Goal: Book appointment/travel/reservation

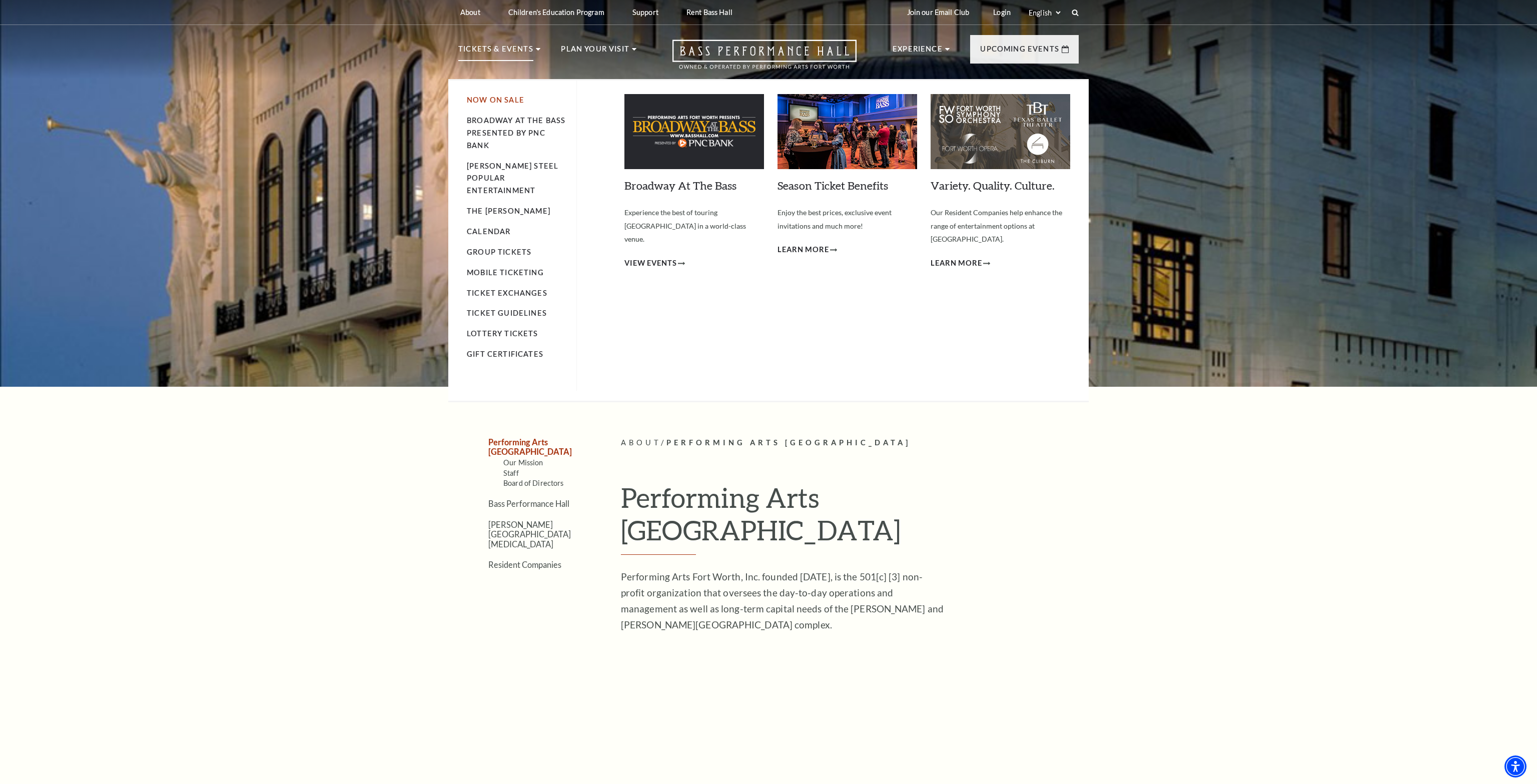
click at [515, 101] on link "Now On Sale" at bounding box center [496, 100] width 58 height 9
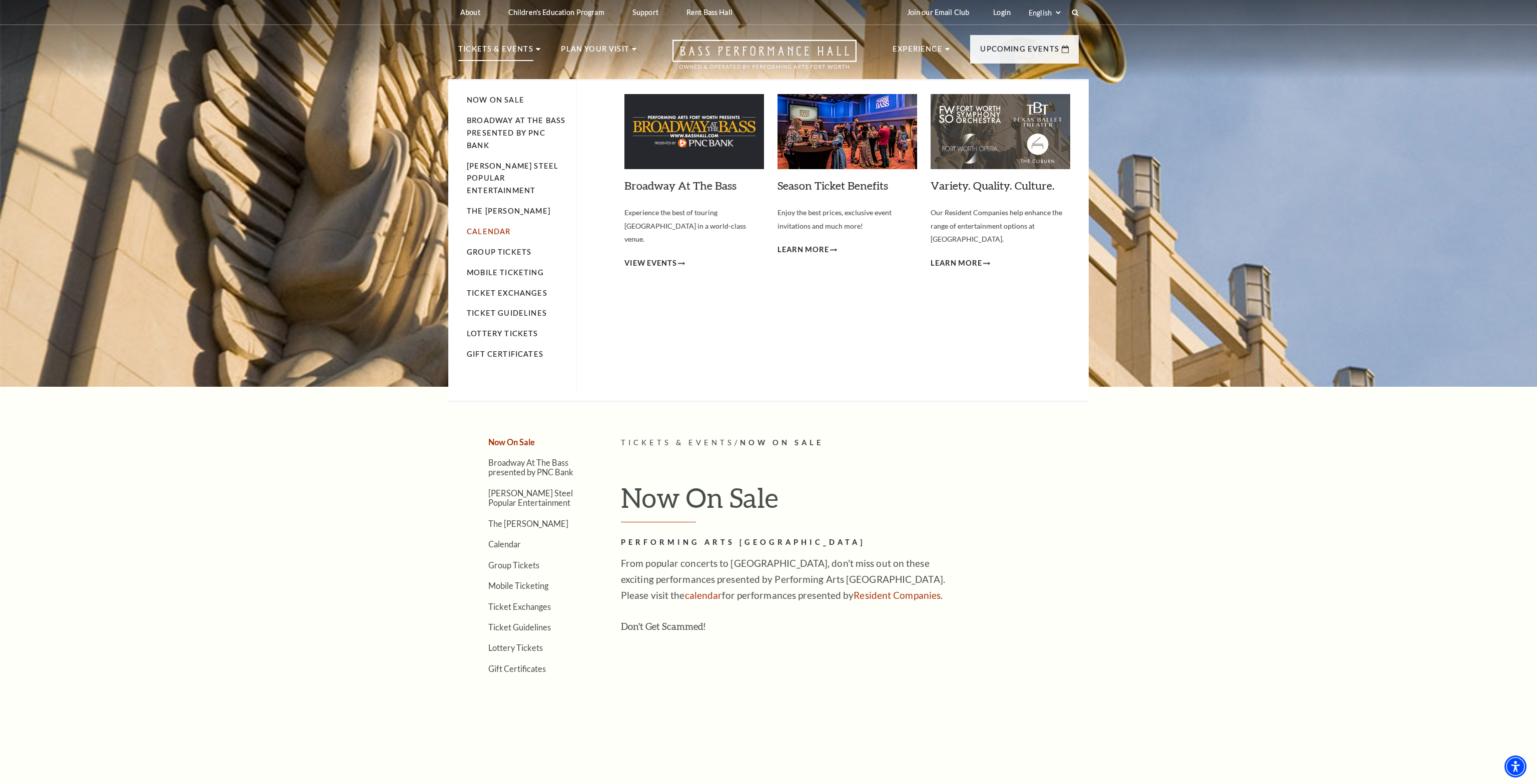
click at [496, 227] on link "Calendar" at bounding box center [489, 231] width 43 height 9
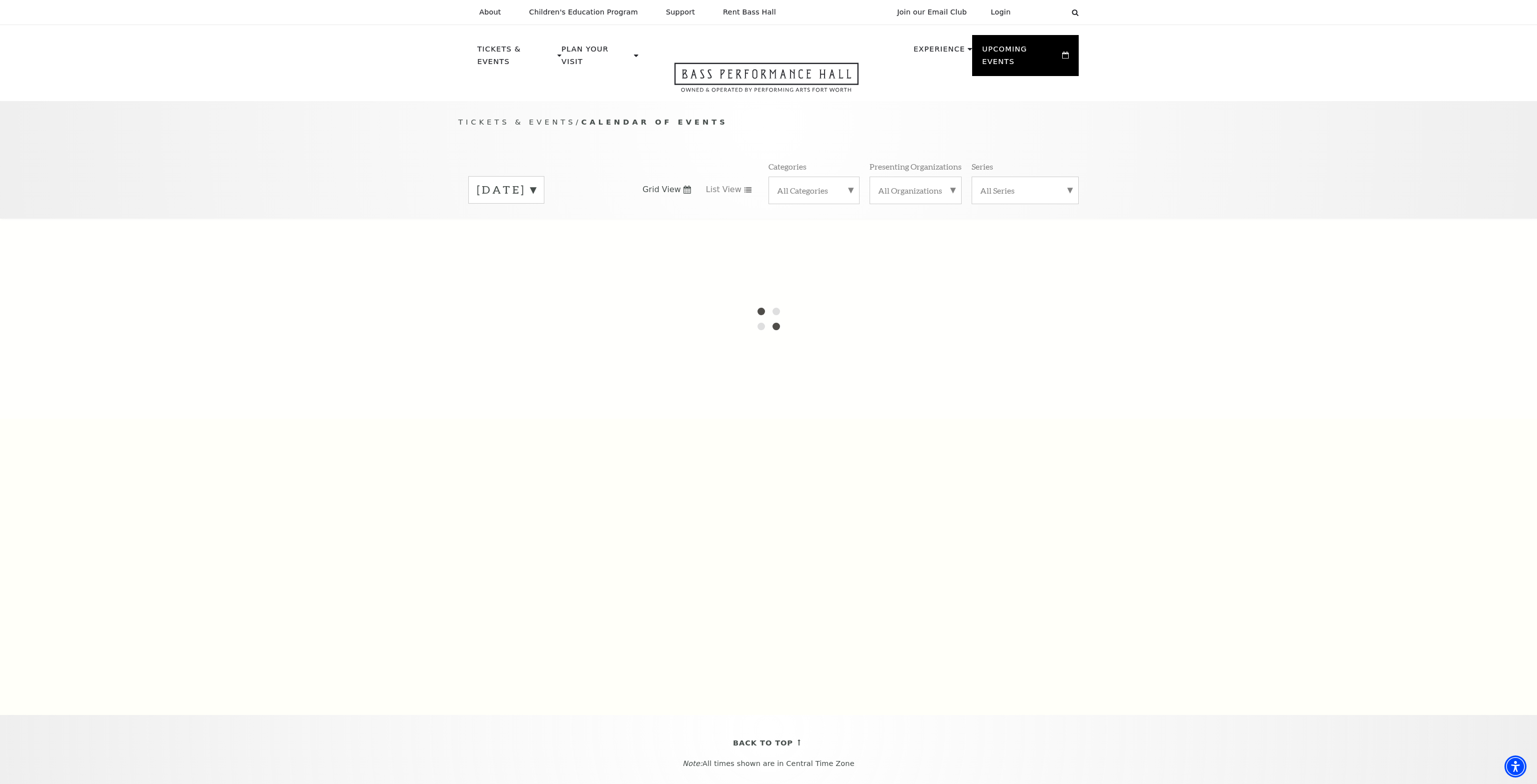
click at [536, 185] on label "[DATE]" at bounding box center [506, 189] width 59 height 16
click at [536, 203] on label "[DATE]" at bounding box center [506, 211] width 59 height 22
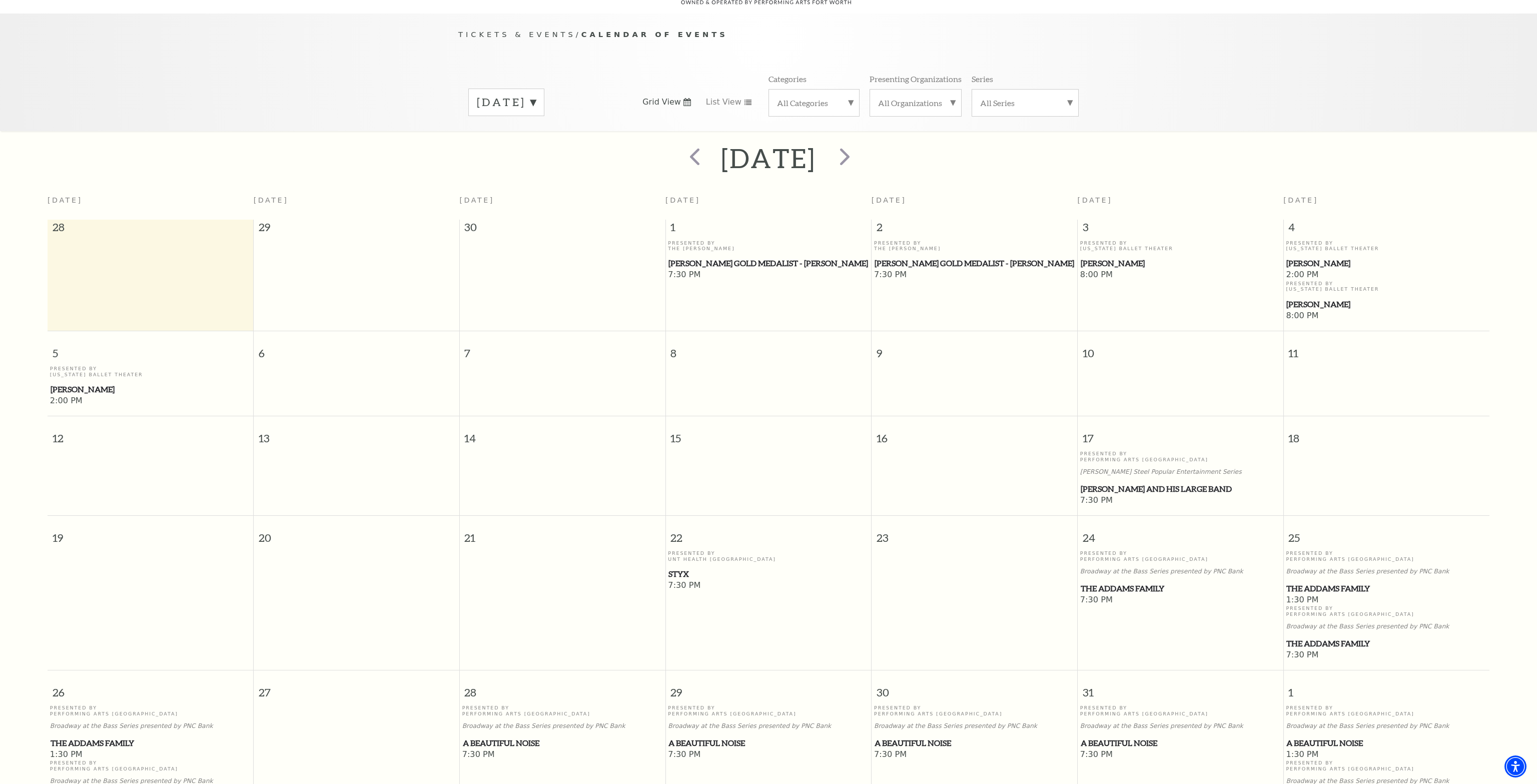
scroll to position [88, 0]
